Goal: Use online tool/utility: Utilize a website feature to perform a specific function

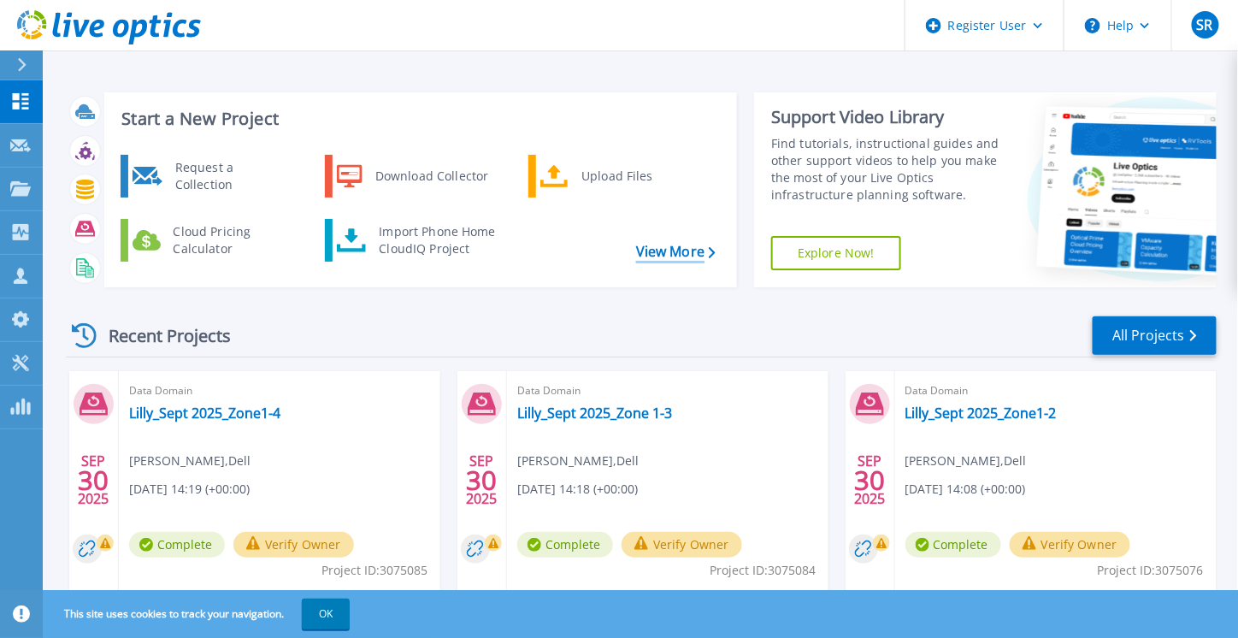
click at [655, 246] on link "View More" at bounding box center [675, 252] width 79 height 16
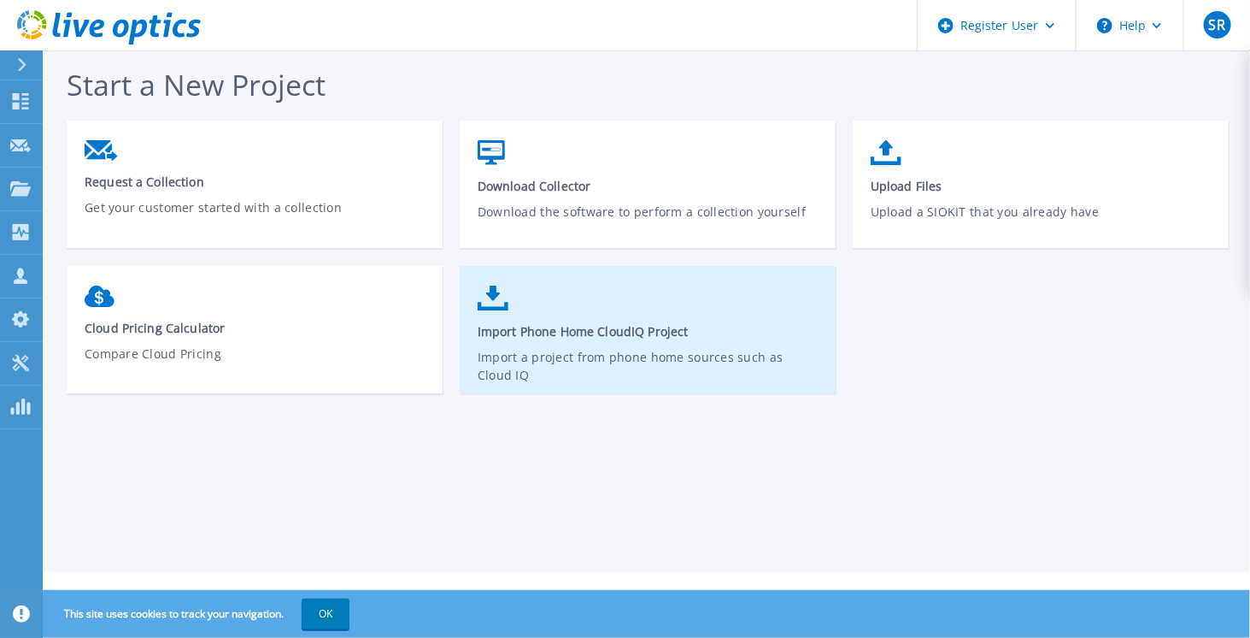
click at [704, 345] on link "Import Phone Home CloudIQ Project Import a project from phone home sources such…" at bounding box center [648, 338] width 376 height 122
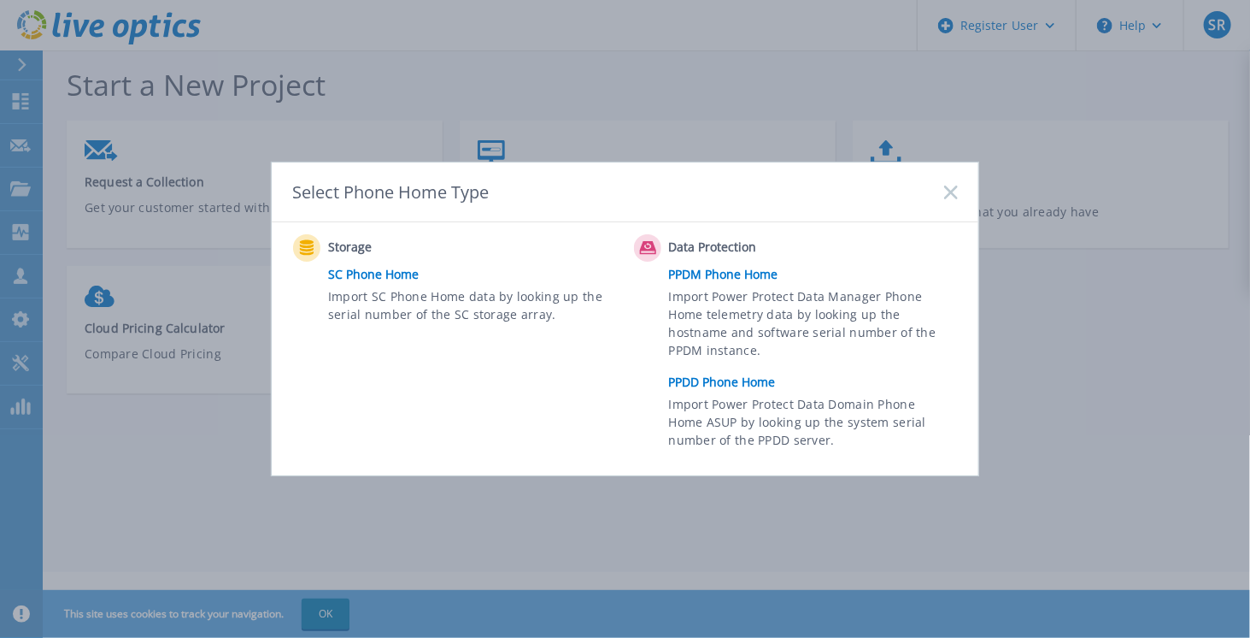
click at [712, 382] on link "PPDD Phone Home" at bounding box center [817, 382] width 297 height 26
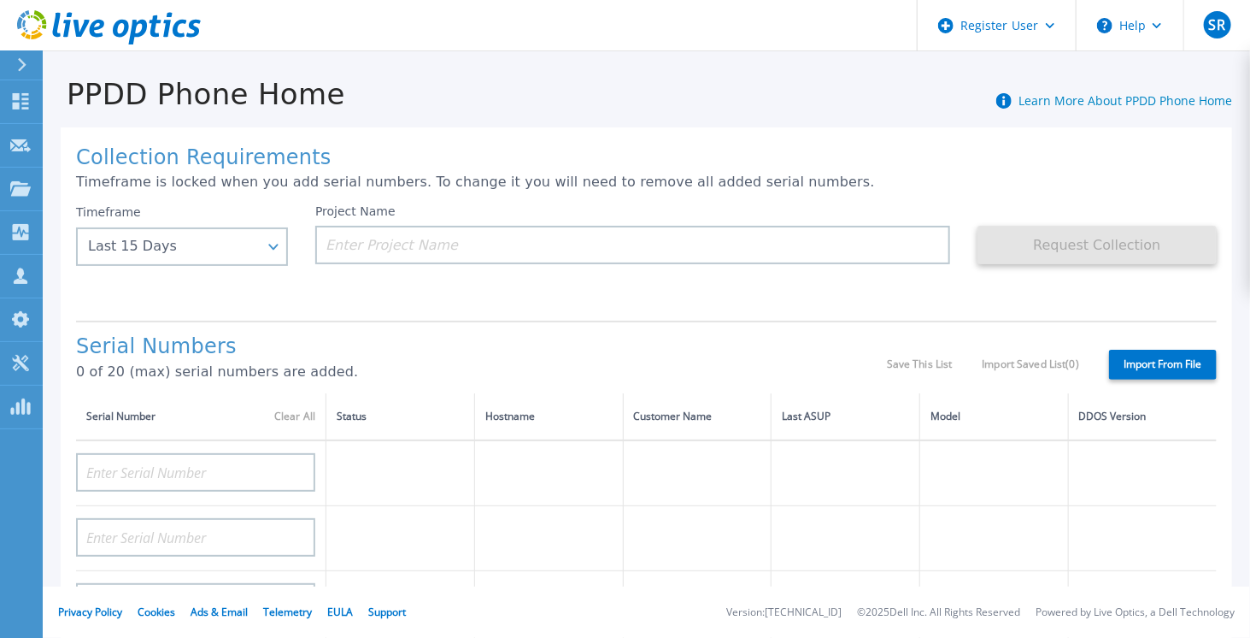
scroll to position [85, 0]
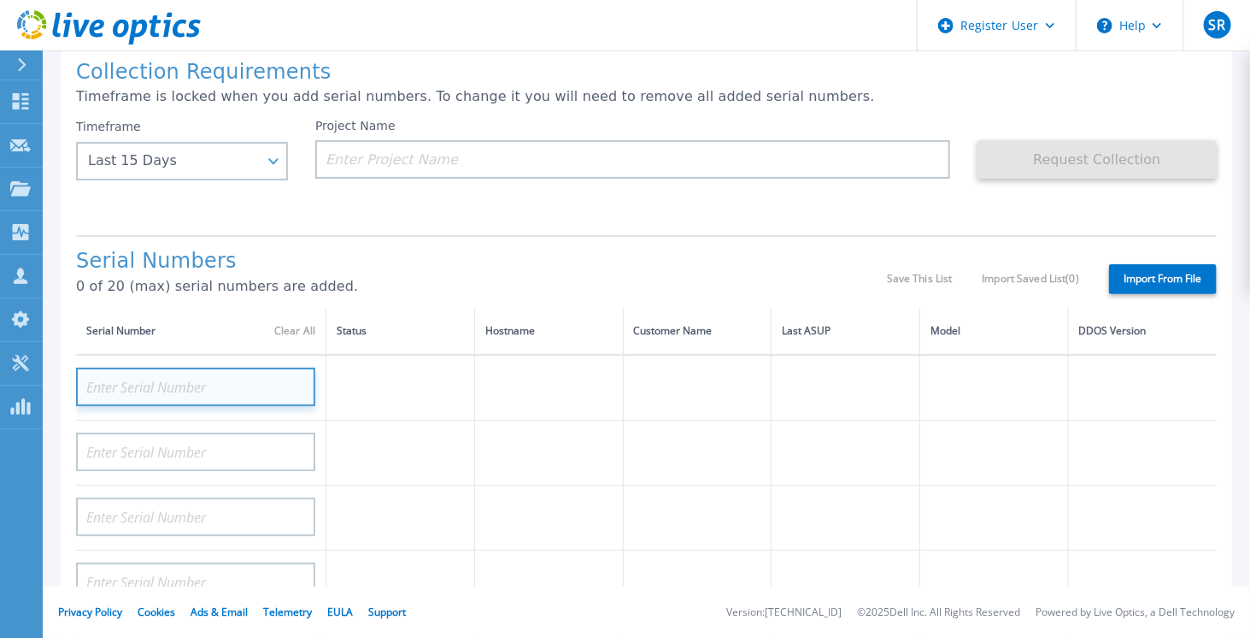
click at [144, 374] on input at bounding box center [195, 386] width 239 height 38
paste input "APX00230500025"
type input "APX00230500025"
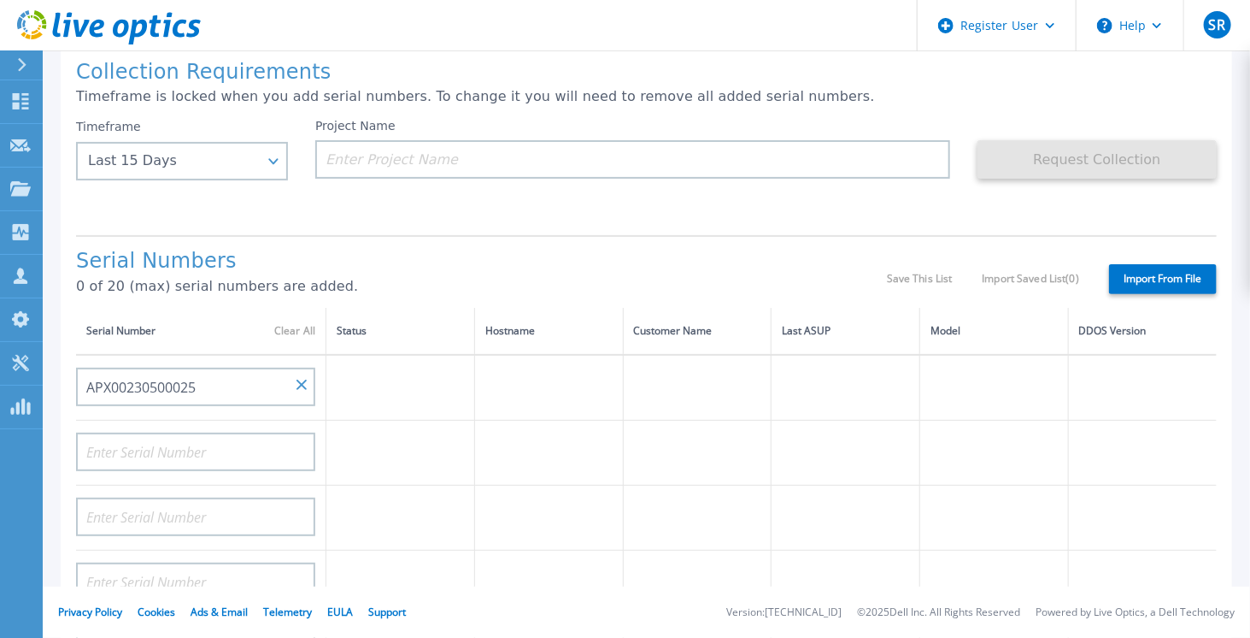
click at [433, 279] on p "0 of 20 (max) serial numbers are added." at bounding box center [481, 286] width 811 height 15
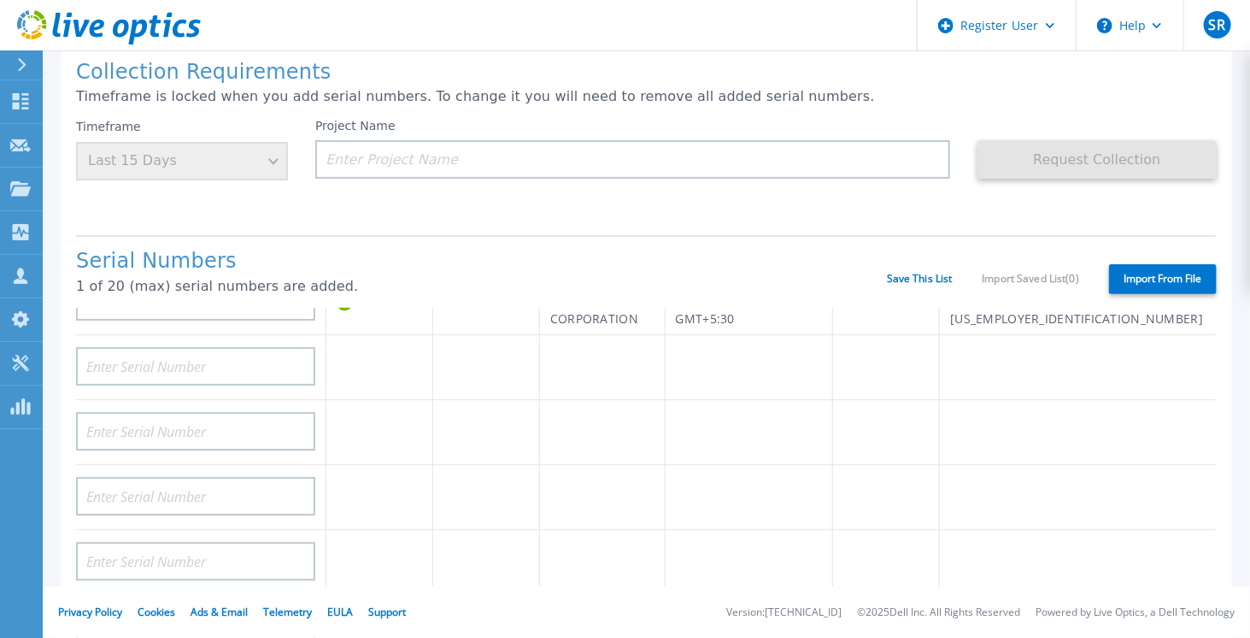
scroll to position [0, 0]
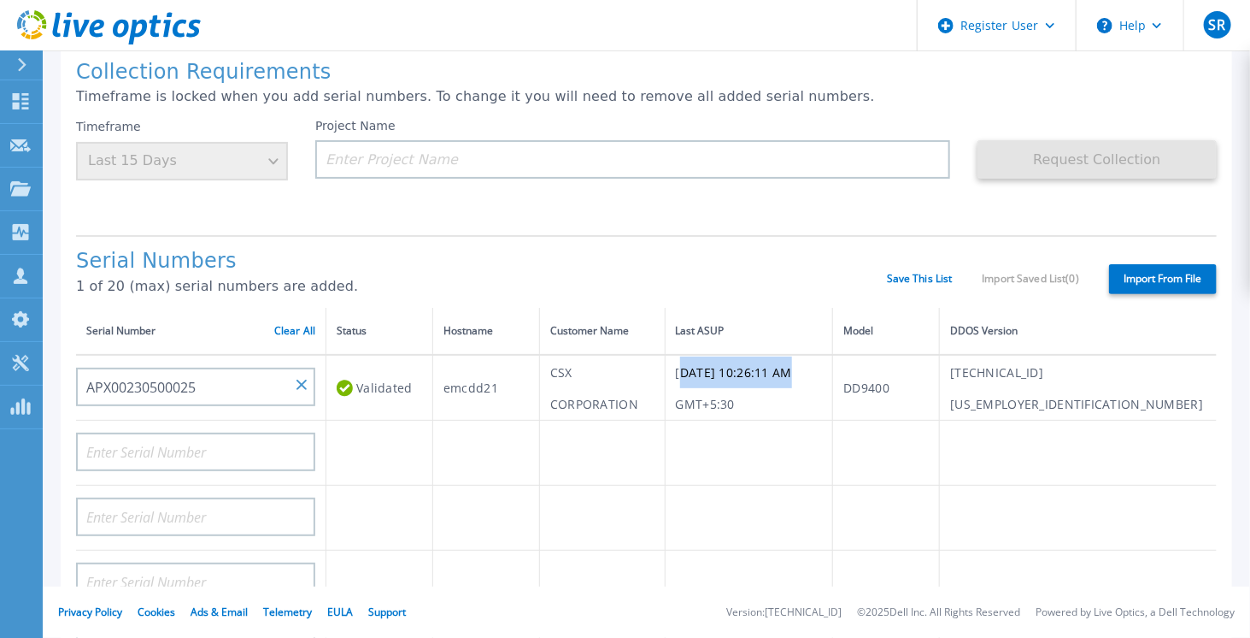
drag, startPoint x: 699, startPoint y: 387, endPoint x: 799, endPoint y: 390, distance: 100.0
click at [799, 390] on td "Thu, Oct 09, 2025, 10:26:11 AM GMT+5:30" at bounding box center [749, 388] width 168 height 66
click at [833, 382] on td "Thu, Oct 09, 2025, 10:26:11 AM GMT+5:30" at bounding box center [749, 388] width 168 height 66
drag, startPoint x: 696, startPoint y: 392, endPoint x: 795, endPoint y: 390, distance: 99.2
click at [795, 390] on td "Thu, Oct 09, 2025, 10:26:11 AM GMT+5:30" at bounding box center [749, 388] width 168 height 66
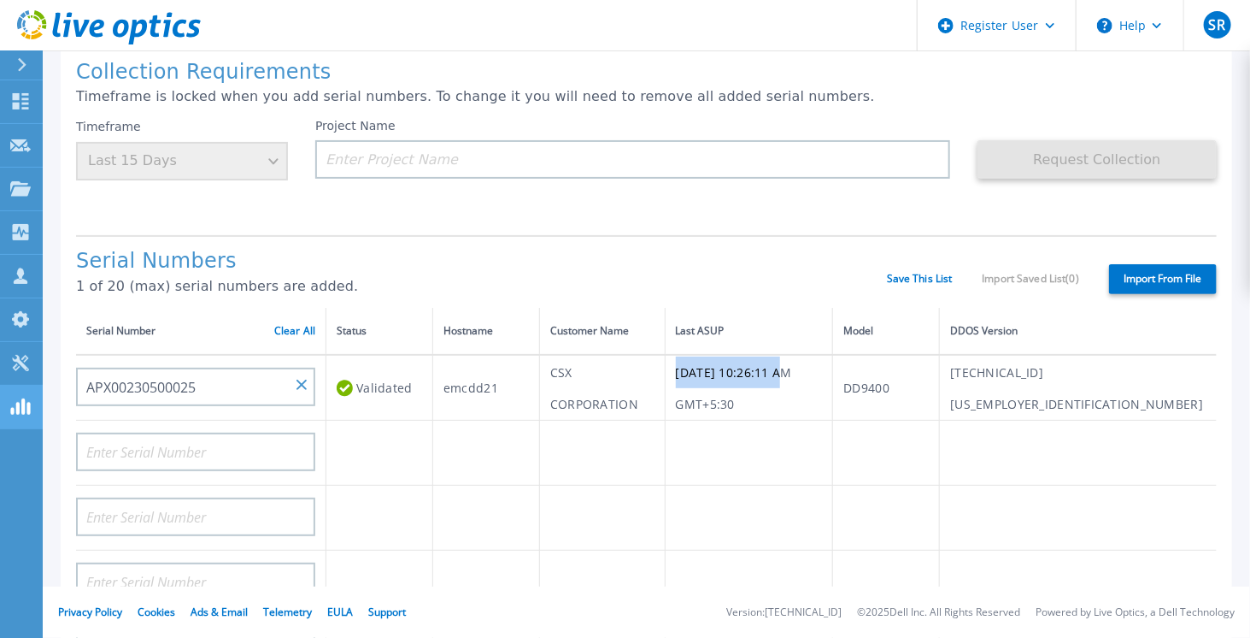
click at [7, 424] on link "PowerSizer PowerSizer" at bounding box center [21, 407] width 43 height 44
